Goal: Transaction & Acquisition: Purchase product/service

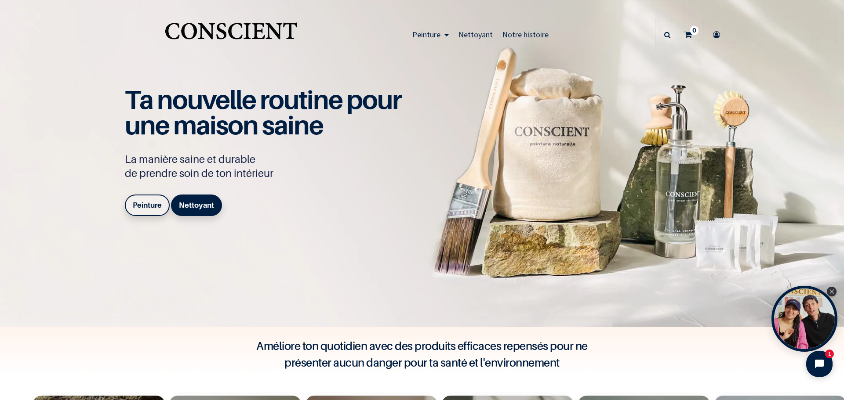
click at [140, 203] on b "Peinture" at bounding box center [147, 205] width 29 height 9
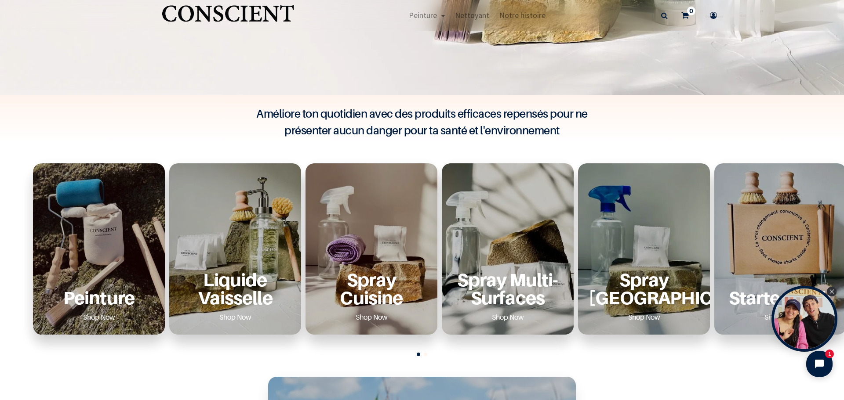
scroll to position [264, 0]
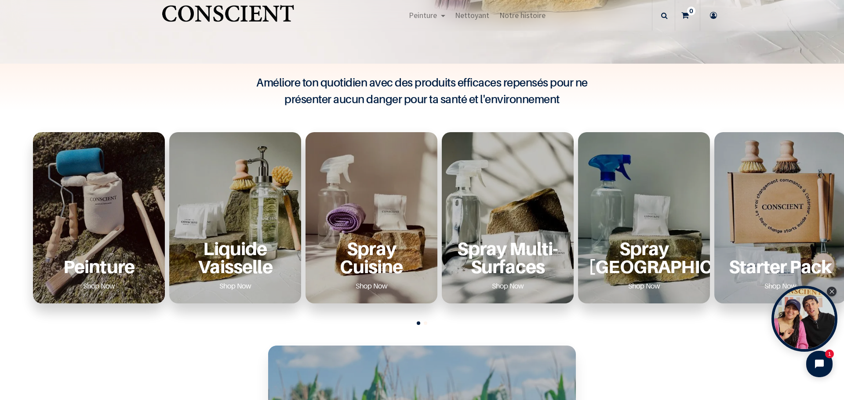
click at [110, 220] on div "Peinture Shop Now" at bounding box center [99, 217] width 132 height 171
click at [91, 284] on link "Shop Now" at bounding box center [99, 286] width 53 height 14
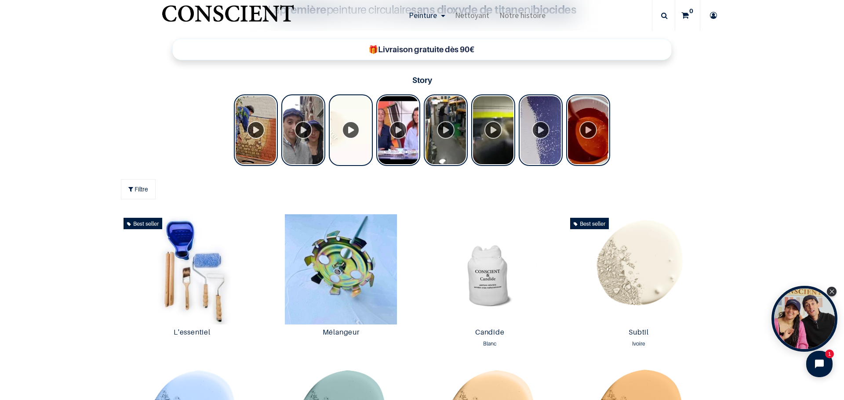
scroll to position [352, 0]
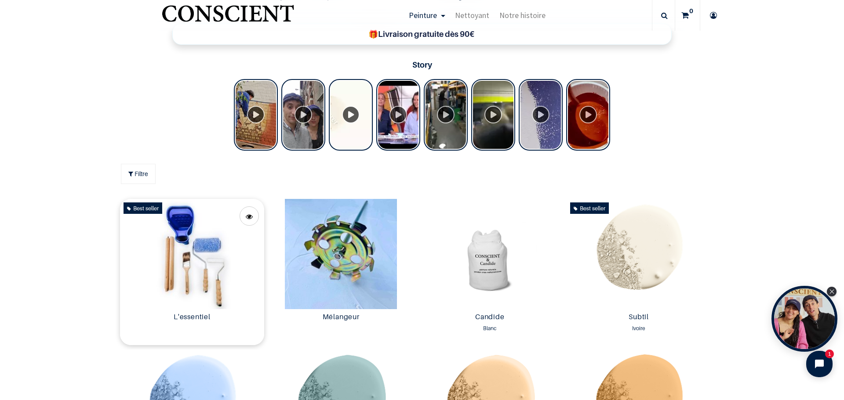
click at [178, 269] on img at bounding box center [192, 254] width 145 height 110
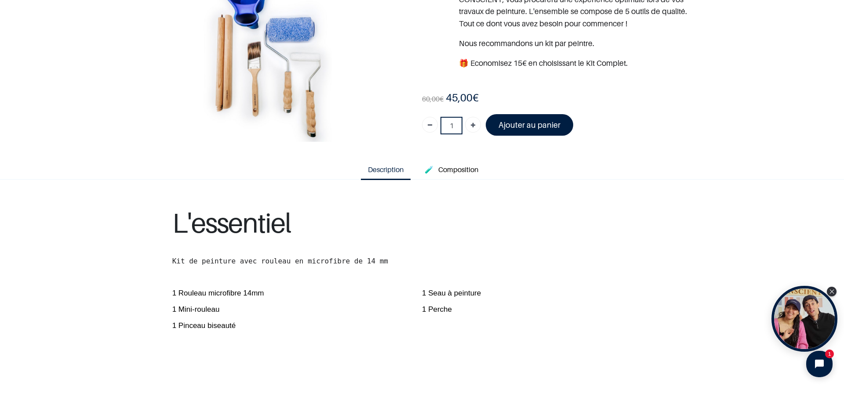
scroll to position [88, 0]
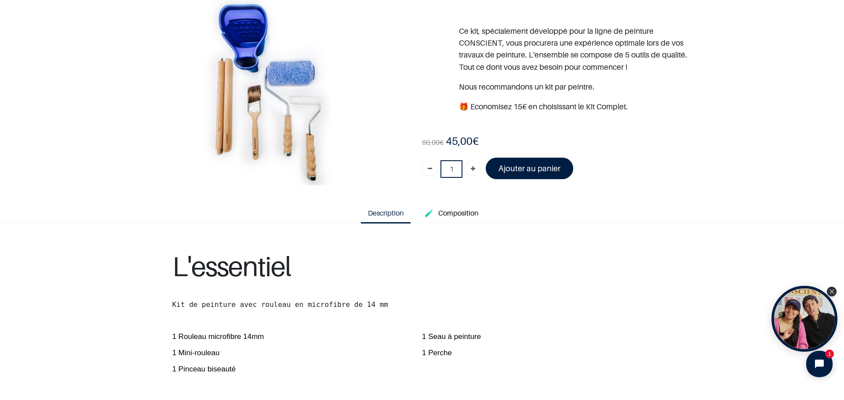
scroll to position [88, 0]
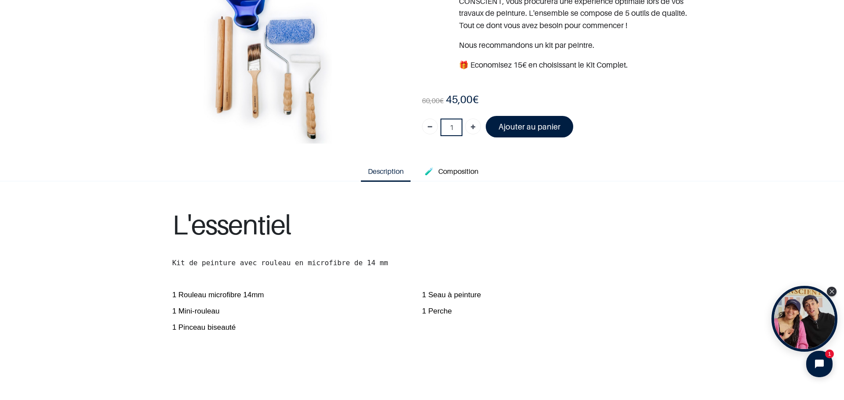
scroll to position [88, 0]
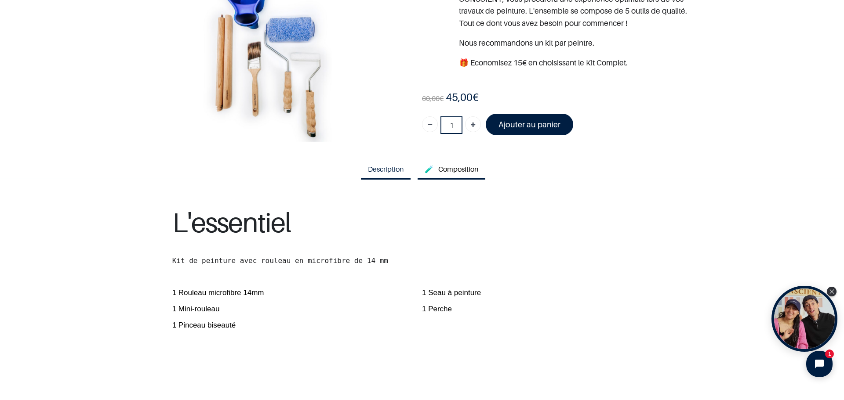
click at [457, 173] on span "Composition" at bounding box center [458, 169] width 40 height 9
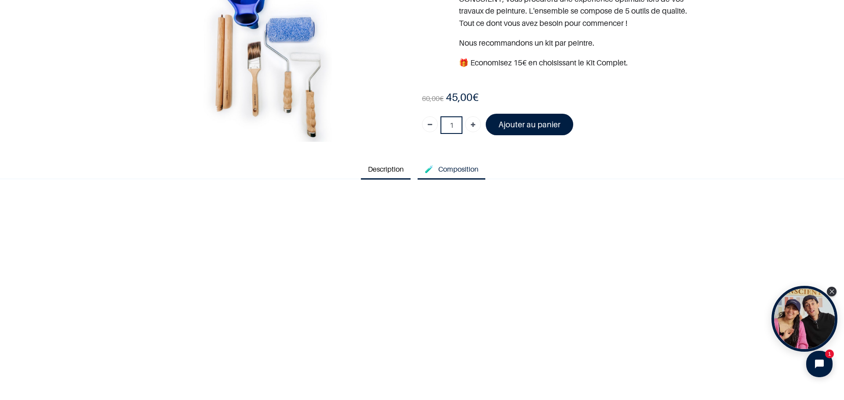
click at [382, 168] on span "Description" at bounding box center [386, 169] width 36 height 9
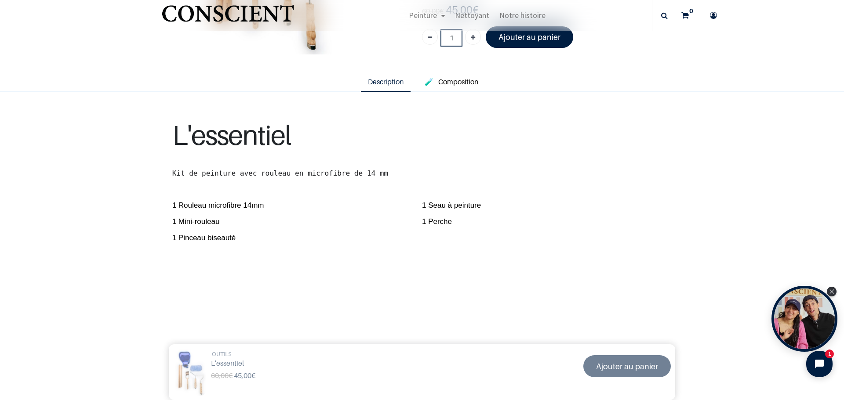
scroll to position [128, 0]
